Goal: Information Seeking & Learning: Learn about a topic

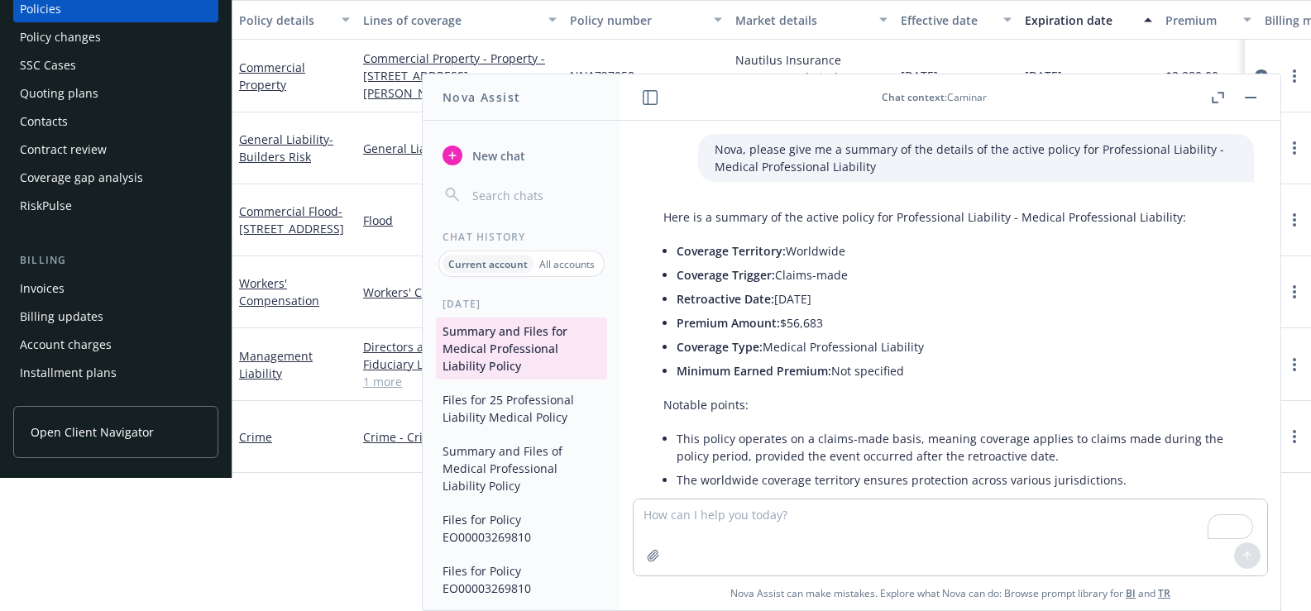
scroll to position [939, 0]
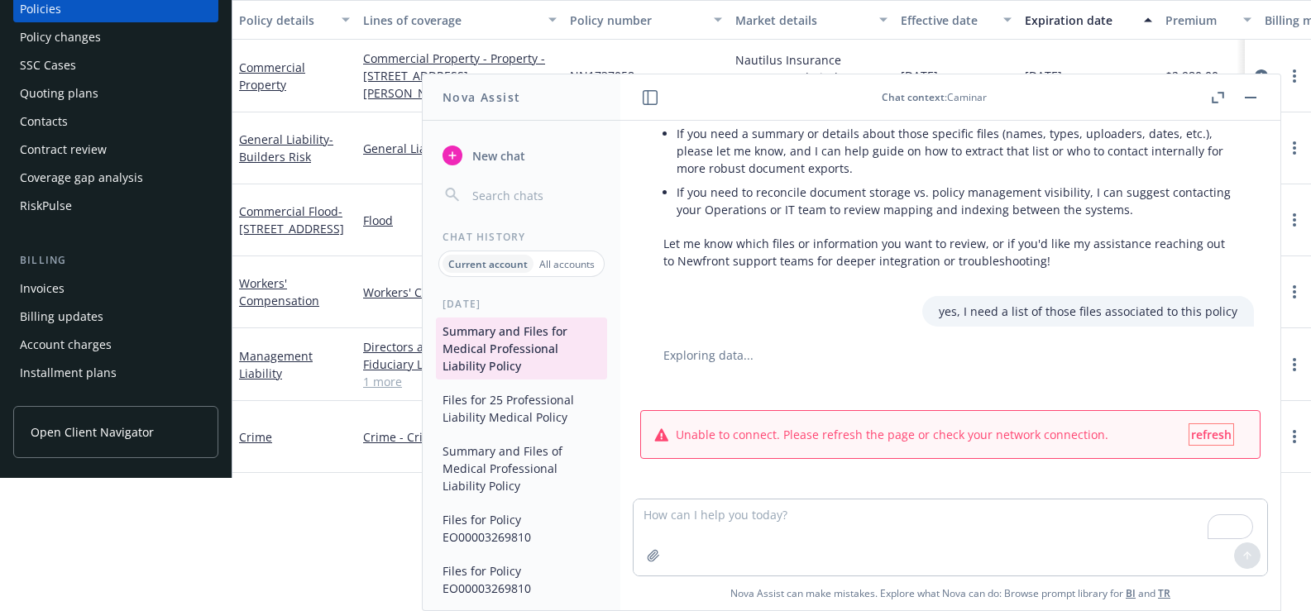
click at [1193, 433] on span "refresh" at bounding box center [1211, 435] width 41 height 16
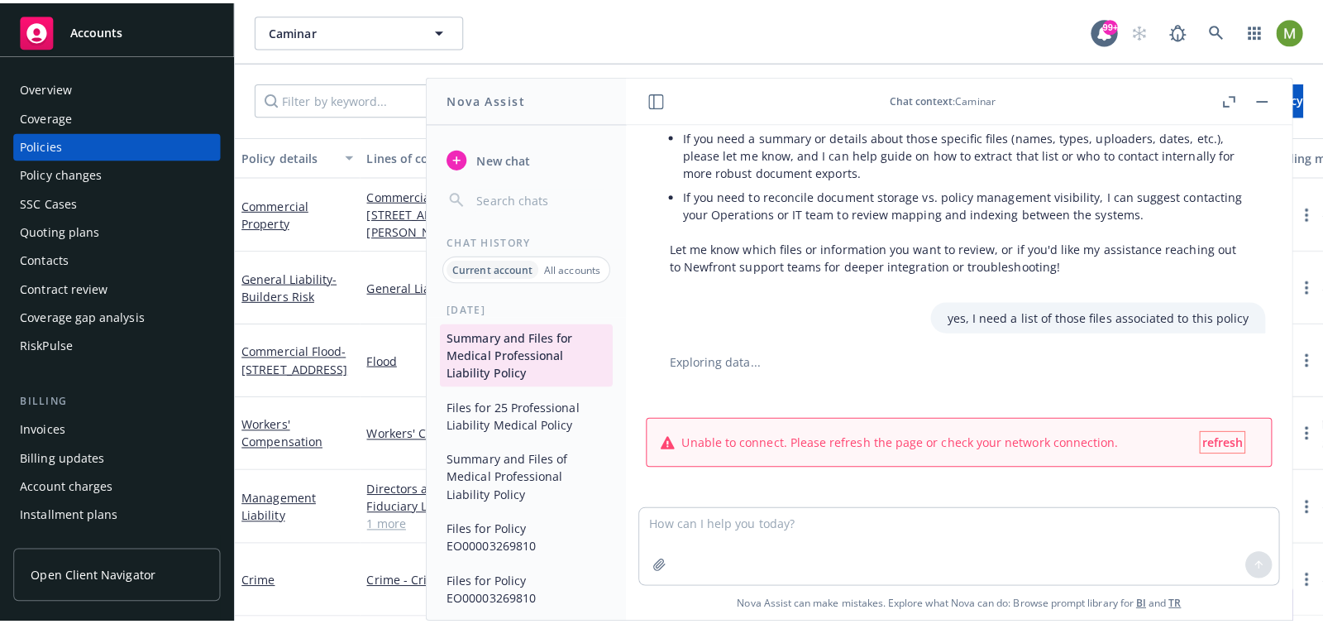
scroll to position [0, 0]
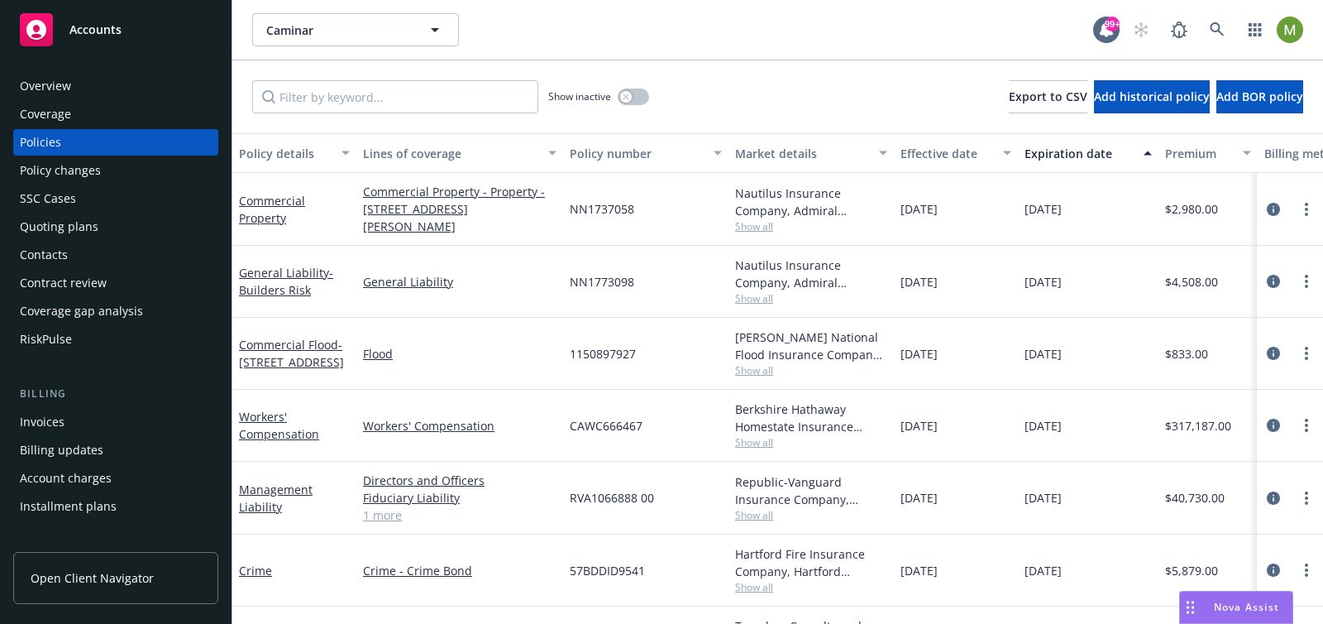
click at [1244, 607] on span "Nova Assist" at bounding box center [1246, 607] width 65 height 14
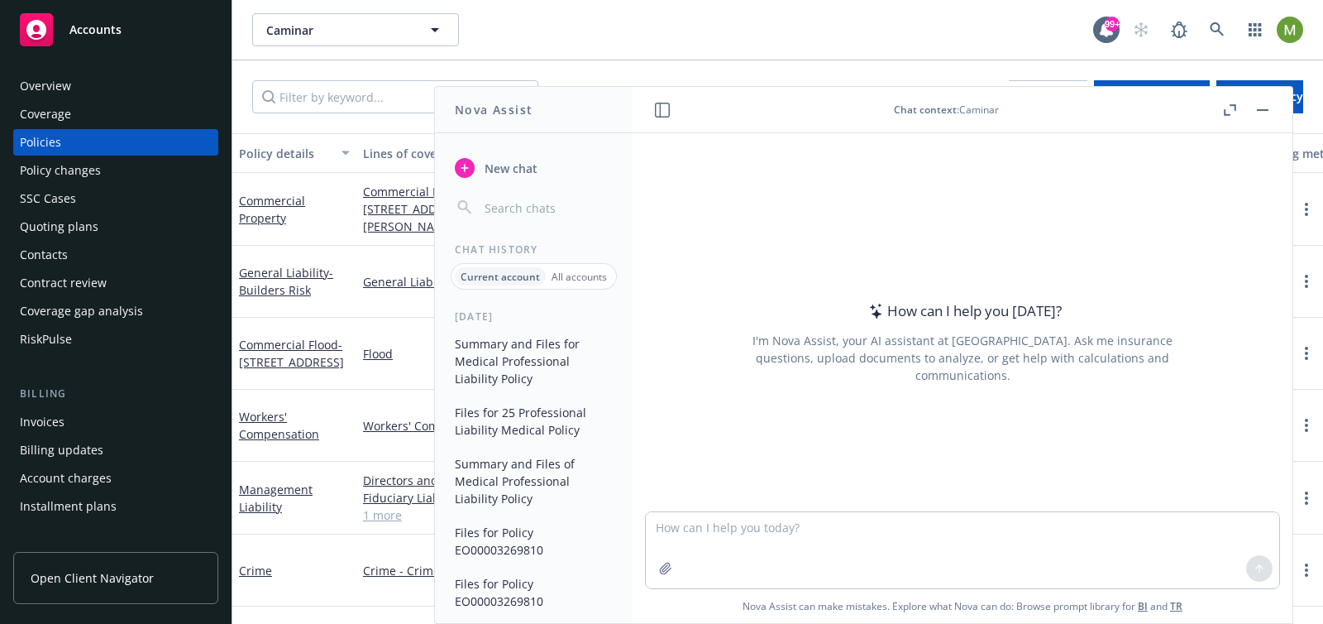
click at [524, 348] on button "Summary and Files for Medical Professional Liability Policy" at bounding box center [533, 361] width 171 height 62
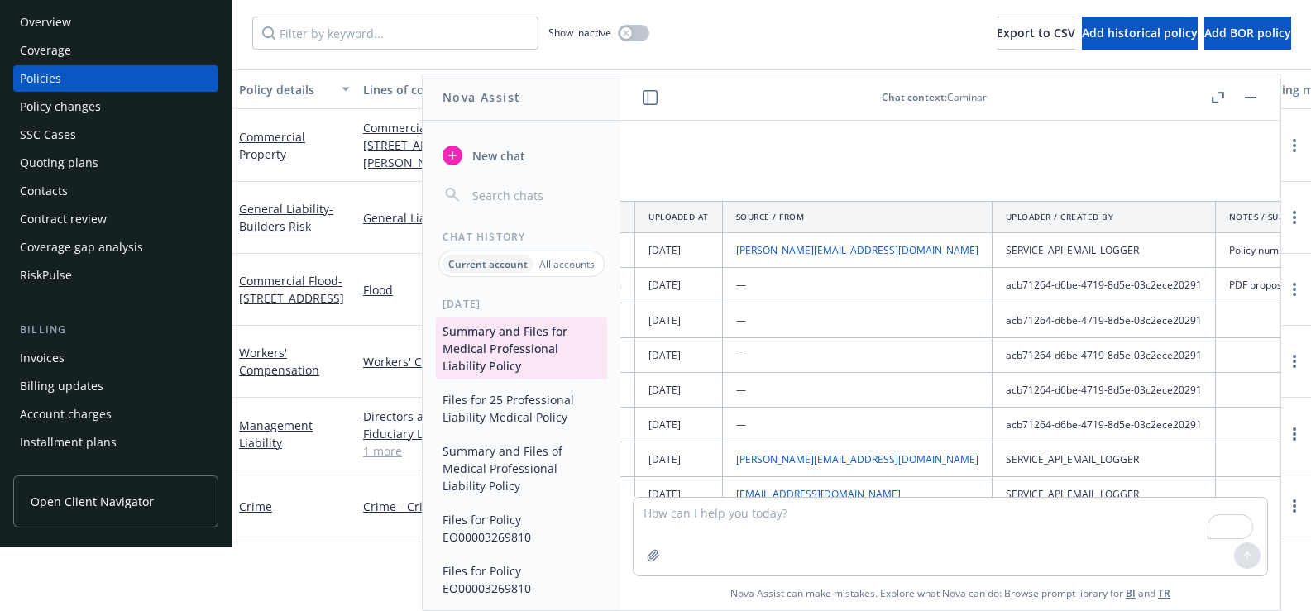
scroll to position [1342, 800]
click at [1218, 97] on icon "button" at bounding box center [1218, 98] width 12 height 12
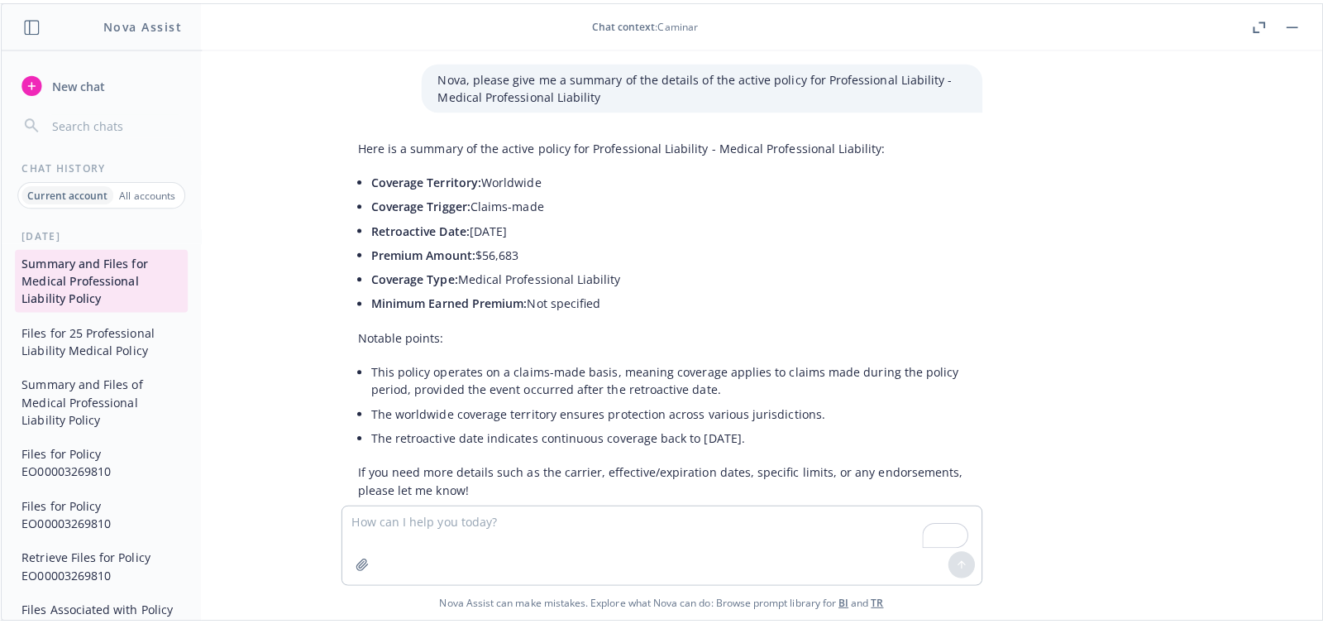
scroll to position [0, 0]
click at [578, 82] on p "Nova, please give me a summary of the details of the active policy for Professi…" at bounding box center [695, 84] width 523 height 35
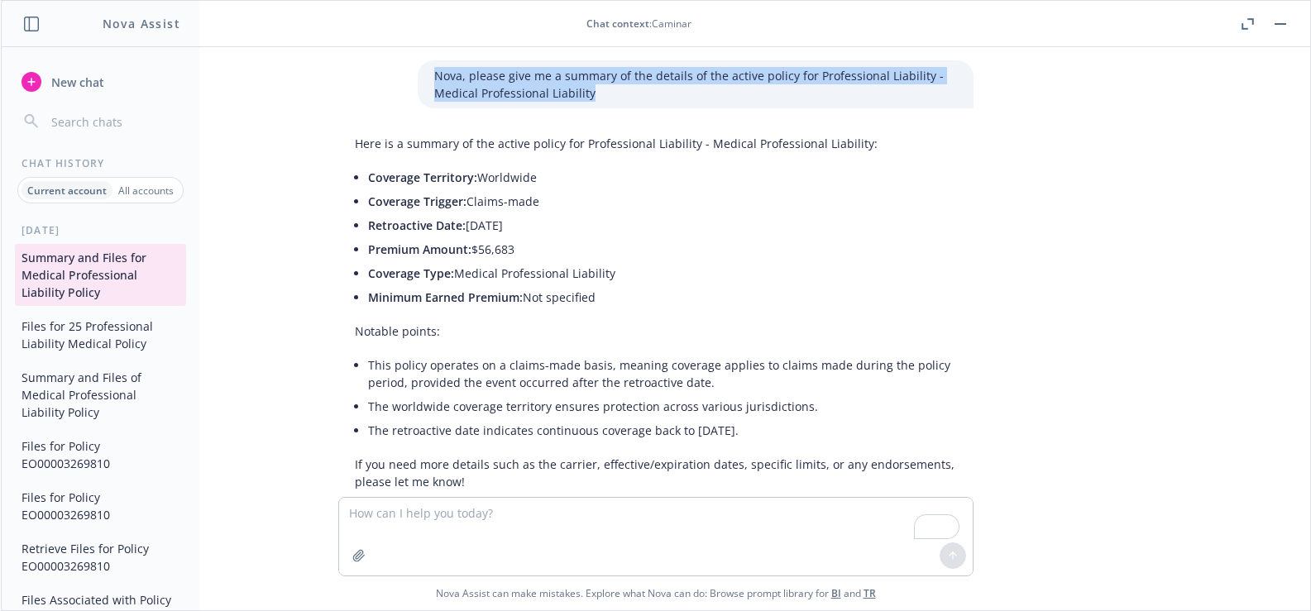
drag, startPoint x: 574, startPoint y: 84, endPoint x: 407, endPoint y: 65, distance: 168.1
click at [418, 65] on div "Nova, please give me a summary of the details of the active policy for Professi…" at bounding box center [696, 84] width 556 height 48
copy p "Nova, please give me a summary of the details of the active policy for Professi…"
click at [69, 74] on span "New chat" at bounding box center [76, 82] width 56 height 17
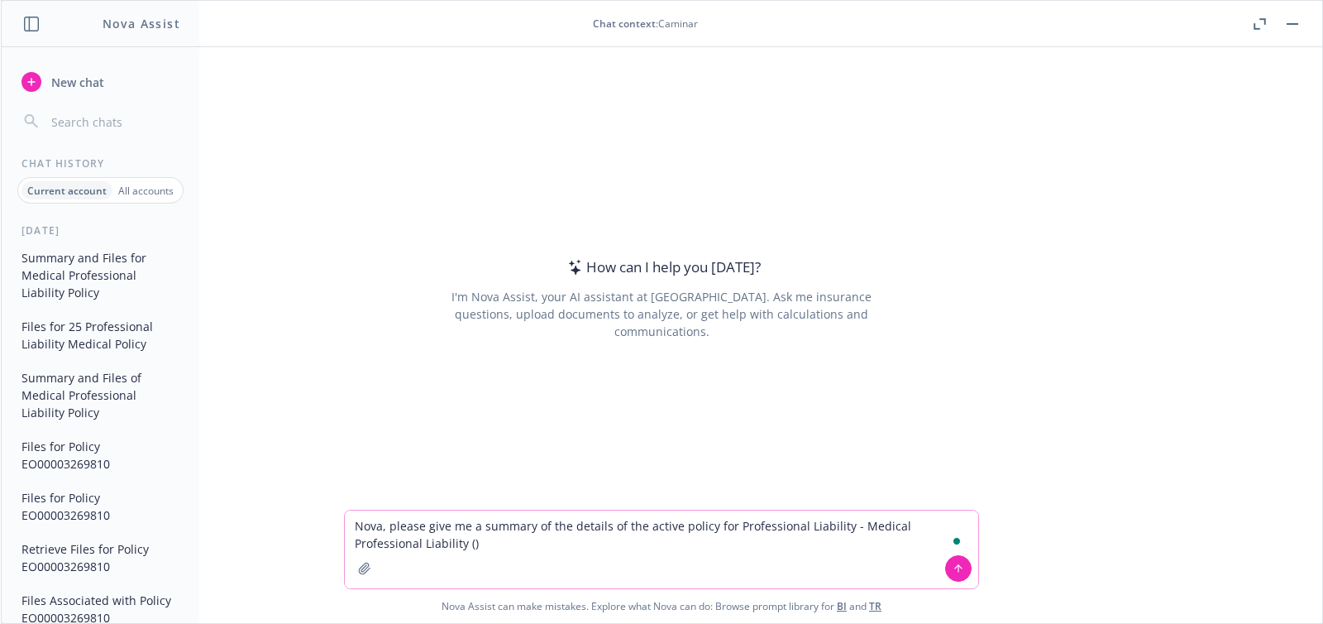
click at [394, 547] on textarea "Nova, please give me a summary of the details of the active policy for Professi…" at bounding box center [662, 549] width 634 height 78
paste textarea "EO00003269810"
type textarea "Nova, please give me a summary of the details of the active policy for Professi…"
click at [528, 551] on textarea "Nova, please give me a summary of the details of the active policy for Professi…" at bounding box center [662, 549] width 634 height 78
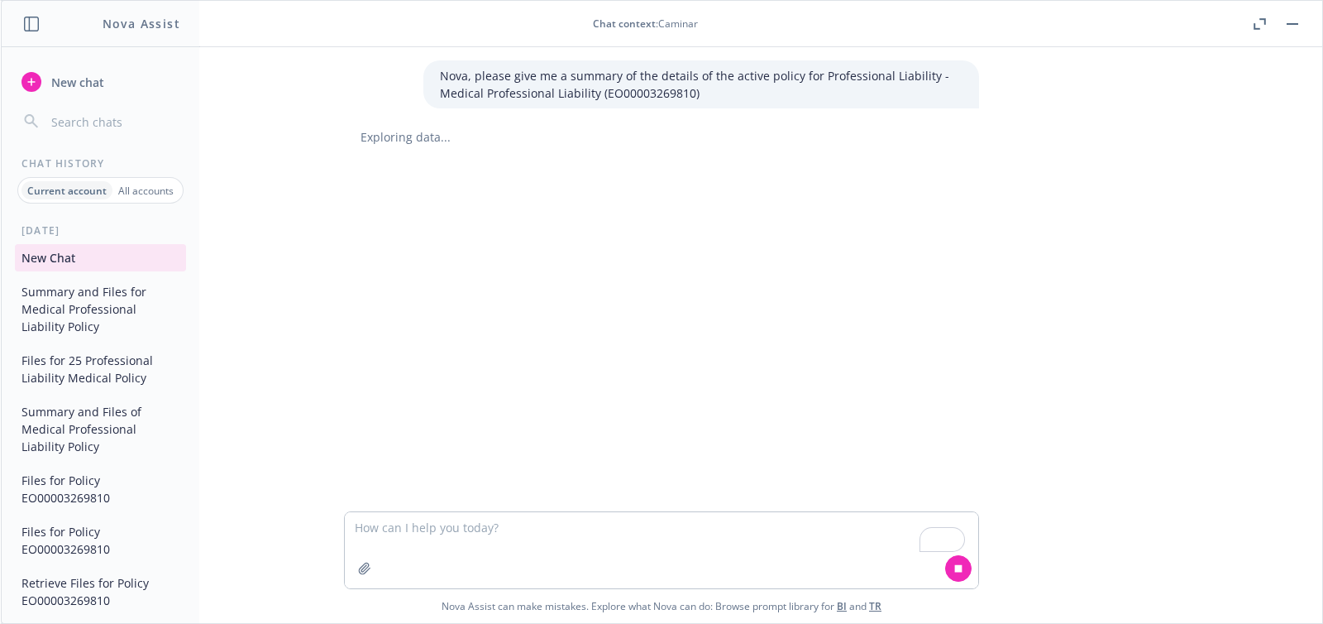
click at [534, 223] on div "Nova, please give me a summary of the details of the active policy for Professi…" at bounding box center [662, 279] width 1322 height 464
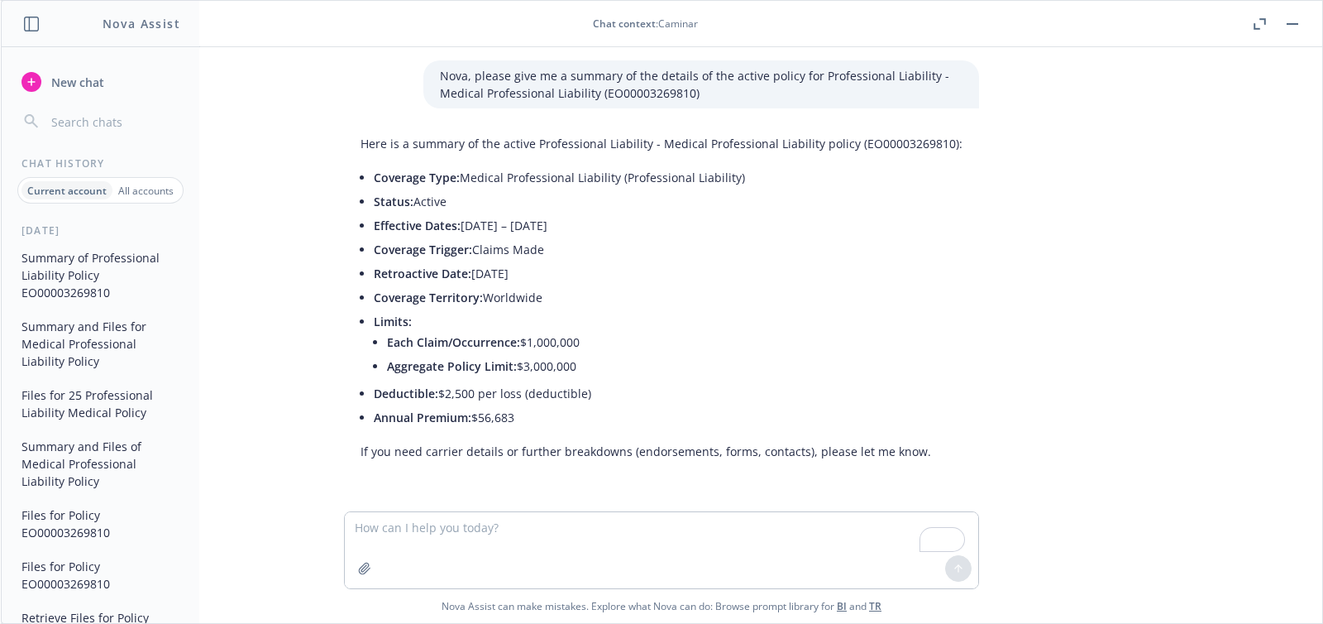
drag, startPoint x: 642, startPoint y: 225, endPoint x: 457, endPoint y: 224, distance: 185.3
click at [457, 224] on li "Effective Dates: August 28, 2025 – August 28, 2026" at bounding box center [668, 225] width 589 height 24
copy li "August 28, 2025 – August 28, 2026"
drag, startPoint x: 547, startPoint y: 275, endPoint x: 469, endPoint y: 273, distance: 77.8
click at [469, 273] on li "Retroactive Date: March 7, 2016" at bounding box center [668, 273] width 589 height 24
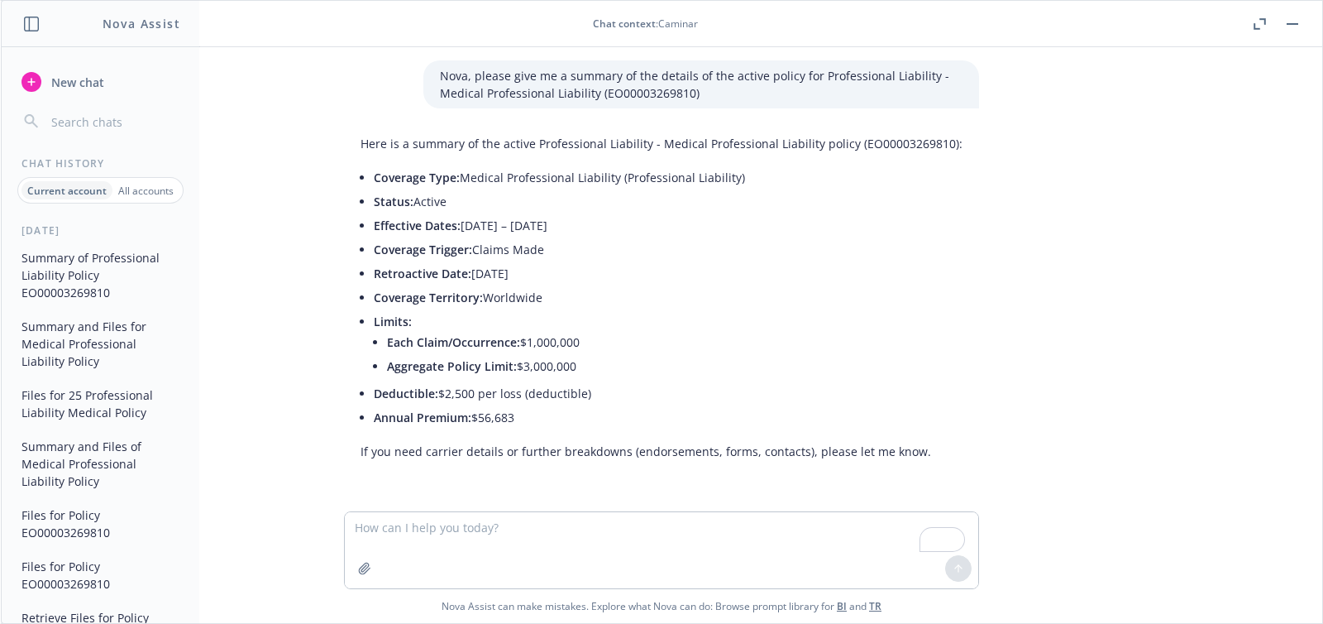
copy li "[DATE]"
click at [571, 366] on li "Aggregate Policy Limit: $3,000,000" at bounding box center [675, 366] width 576 height 24
drag, startPoint x: 568, startPoint y: 365, endPoint x: 366, endPoint y: 322, distance: 207.1
click at [366, 322] on div "Here is a summary of the active Professional Liability - Medical Professional L…" at bounding box center [661, 297] width 635 height 338
copy li "Limits: Each Claim/Occurrence: $1,000,000 Aggregate Policy Limit: $3,000,000"
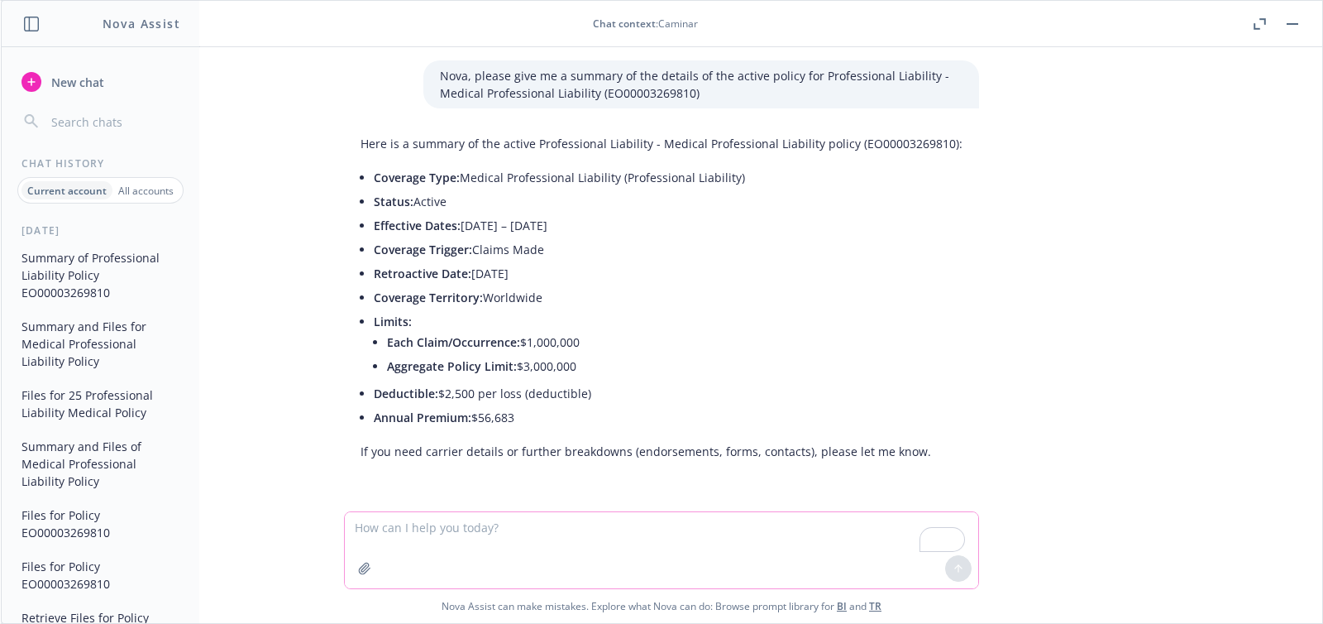
click at [429, 524] on textarea "To enrich screen reader interactions, please activate Accessibility in Grammarl…" at bounding box center [662, 550] width 634 height 76
paste textarea "I need a list of all the files or documents associated with this policy"
type textarea "I need a list of all the files or documents associated with this policy"
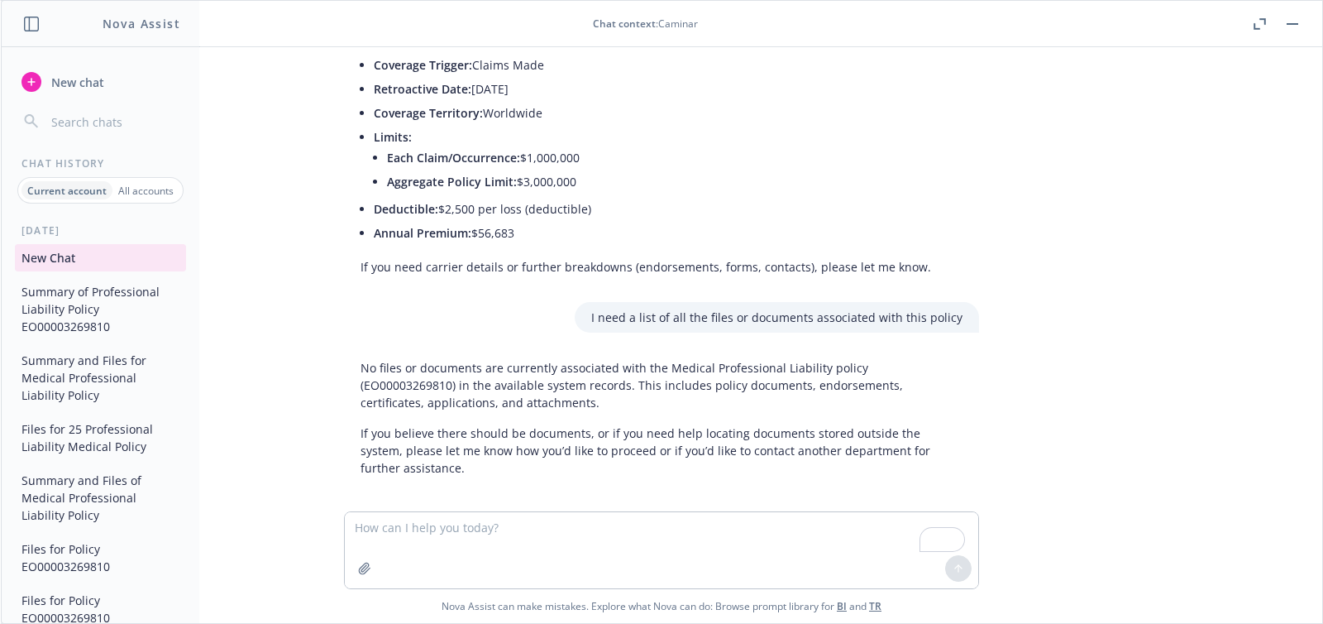
scroll to position [196, 0]
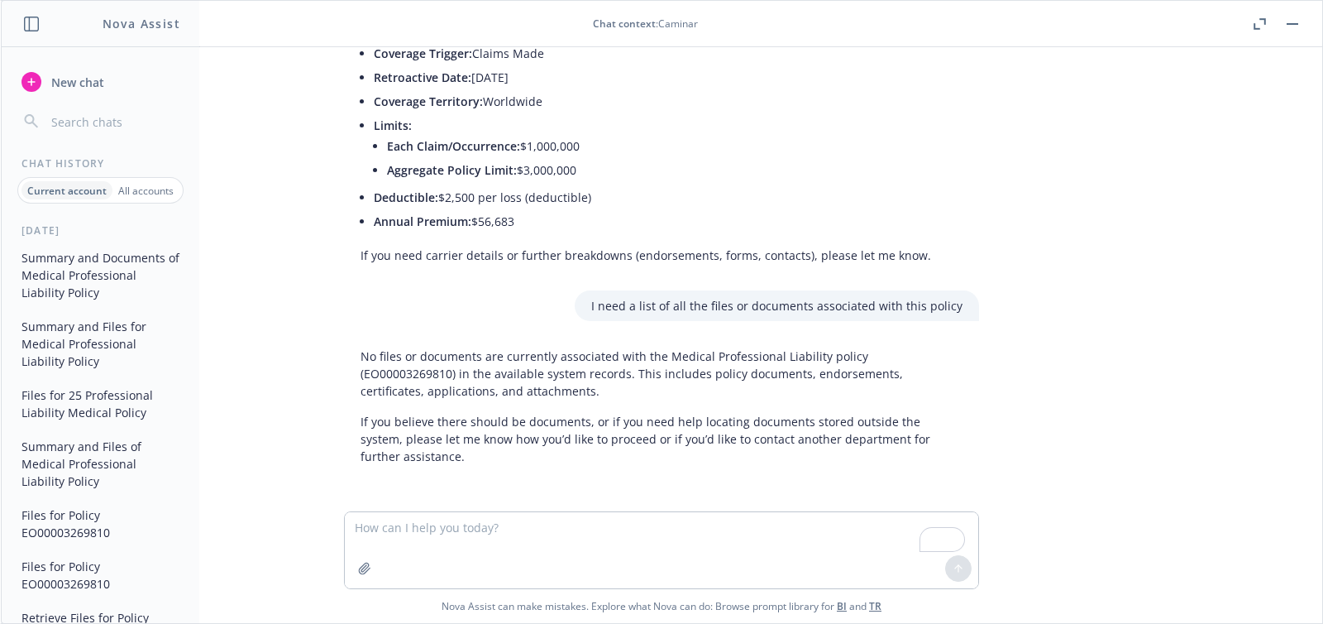
click at [88, 326] on button "Summary and Files for Medical Professional Liability Policy" at bounding box center [100, 344] width 171 height 62
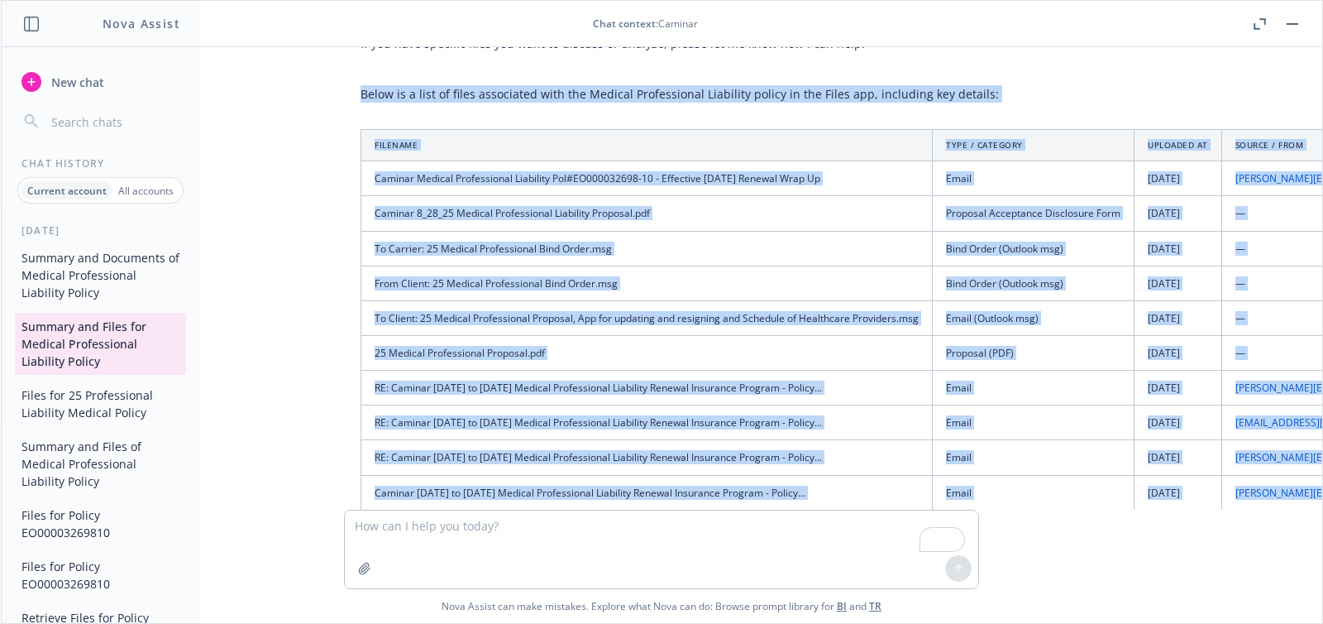
scroll to position [1577, 0]
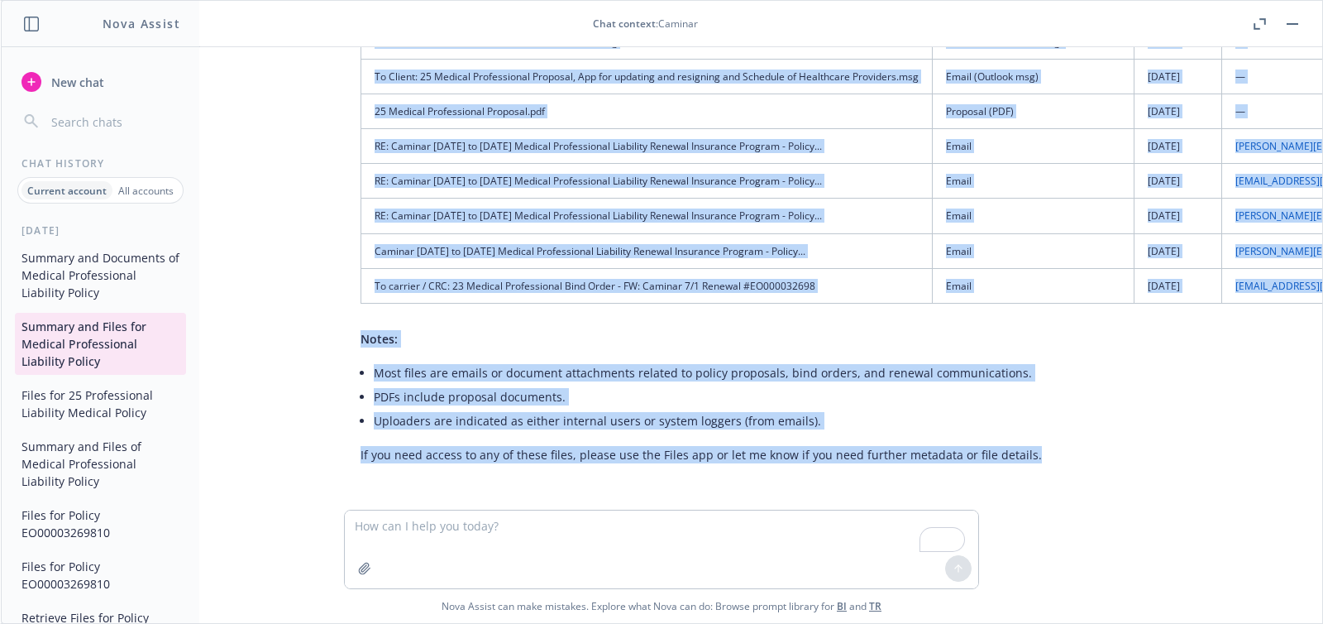
drag, startPoint x: 348, startPoint y: 295, endPoint x: 699, endPoint y: 435, distance: 377.5
click at [1014, 441] on div "Below is a list of files associated with the Medical Professional Liability pol…" at bounding box center [1100, 153] width 1512 height 633
copy div "Below is a list of files associated with the Medical Professional Liability pol…"
click at [875, 366] on li "Most files are emails or document attachments related to policy proposals, bind…" at bounding box center [1107, 373] width 1466 height 24
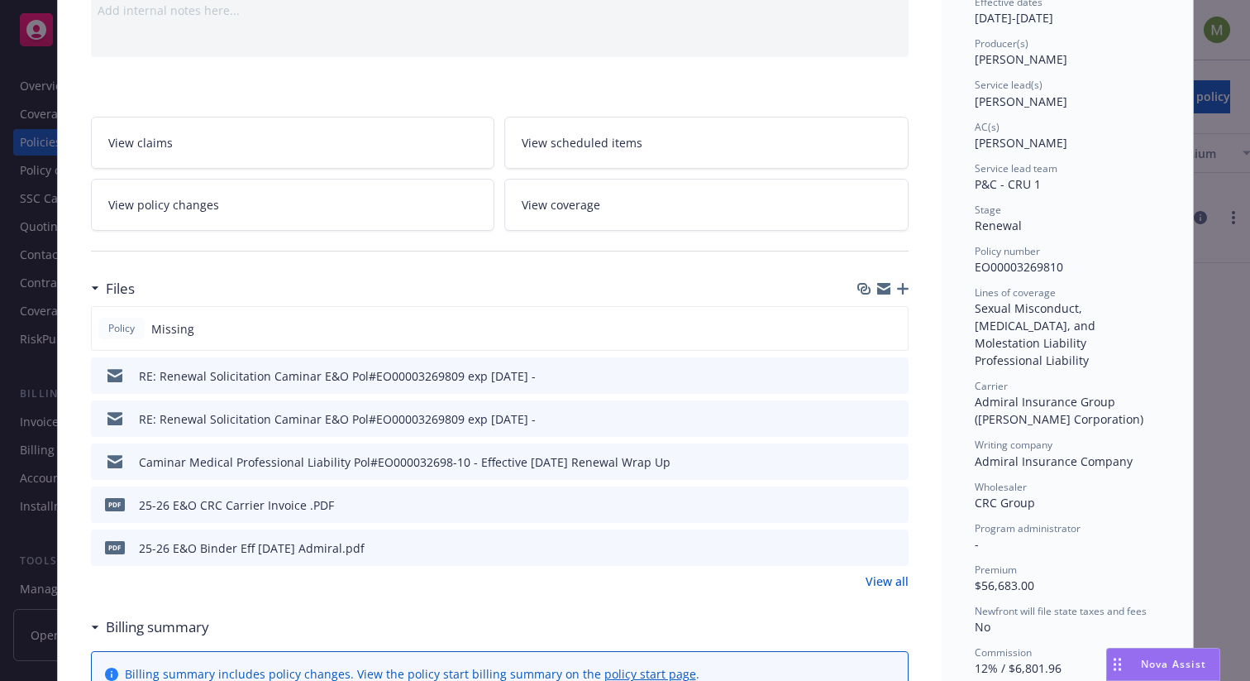
scroll to position [179, 0]
